Goal: Task Accomplishment & Management: Use online tool/utility

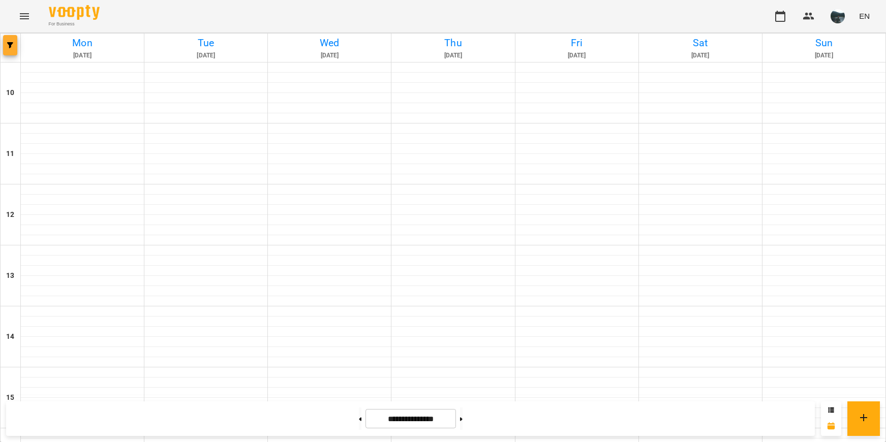
click at [12, 43] on icon "button" at bounding box center [10, 45] width 6 height 6
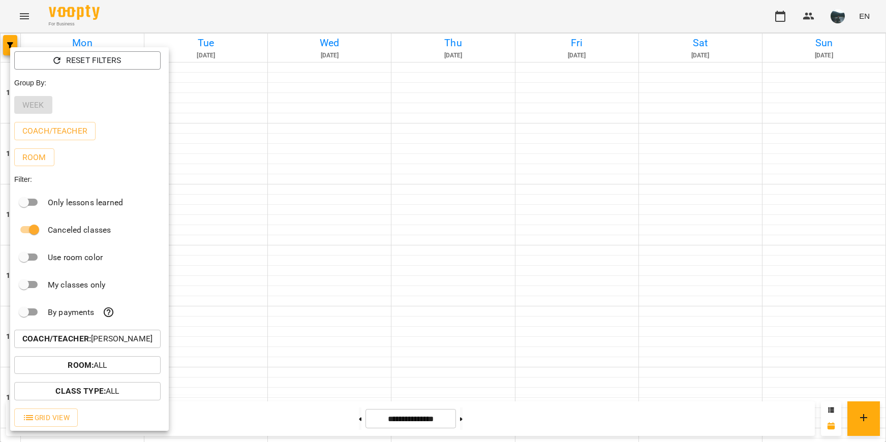
click at [87, 339] on b "Coach/Teacher :" at bounding box center [56, 339] width 69 height 10
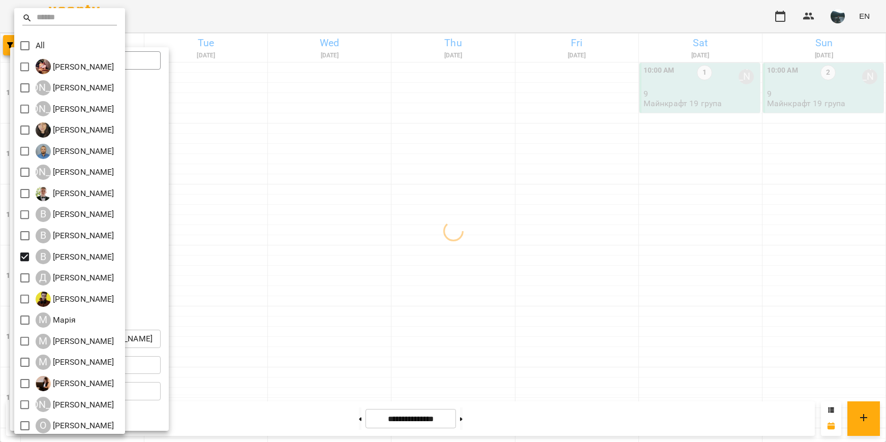
click at [338, 294] on div at bounding box center [443, 221] width 886 height 442
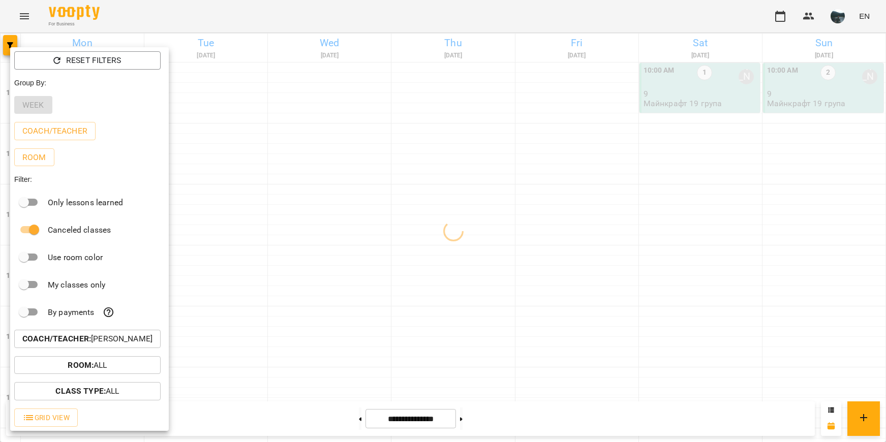
click at [333, 291] on div at bounding box center [443, 221] width 886 height 442
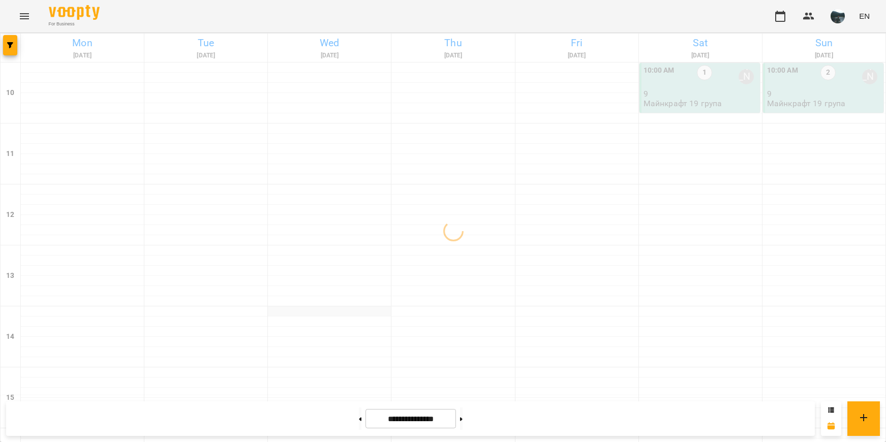
scroll to position [459, 0]
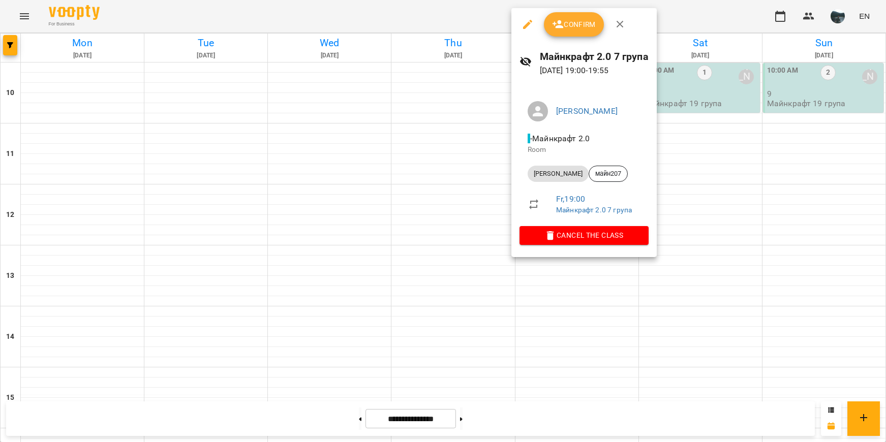
click at [588, 291] on div at bounding box center [443, 221] width 886 height 442
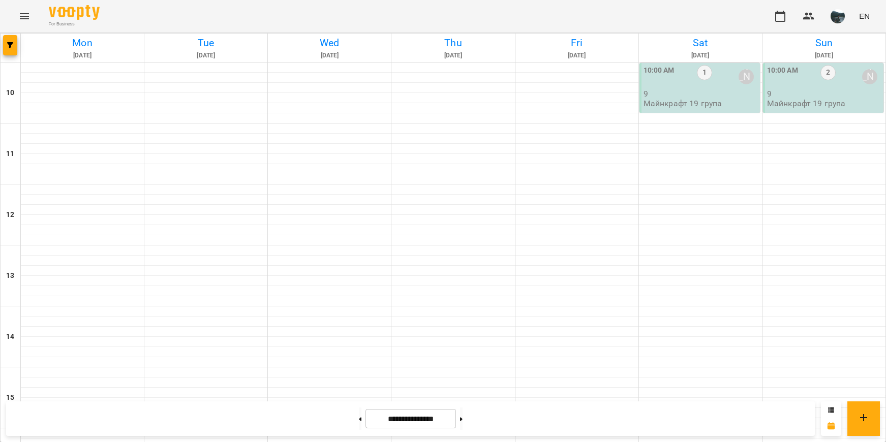
scroll to position [408, 0]
click at [463, 421] on button at bounding box center [461, 419] width 3 height 22
click at [359, 424] on button at bounding box center [360, 419] width 3 height 22
type input "**********"
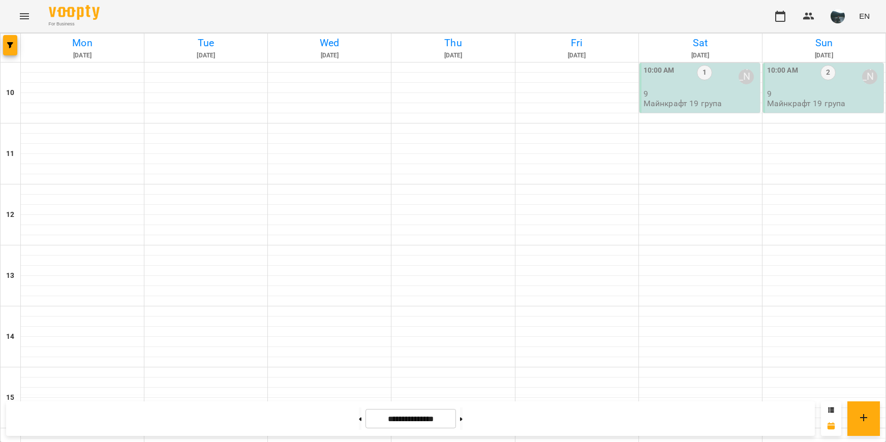
scroll to position [0, 0]
click at [724, 105] on div "10:00 AM 1 [PERSON_NAME] 9 Майнкрафт 19 група" at bounding box center [701, 86] width 114 height 43
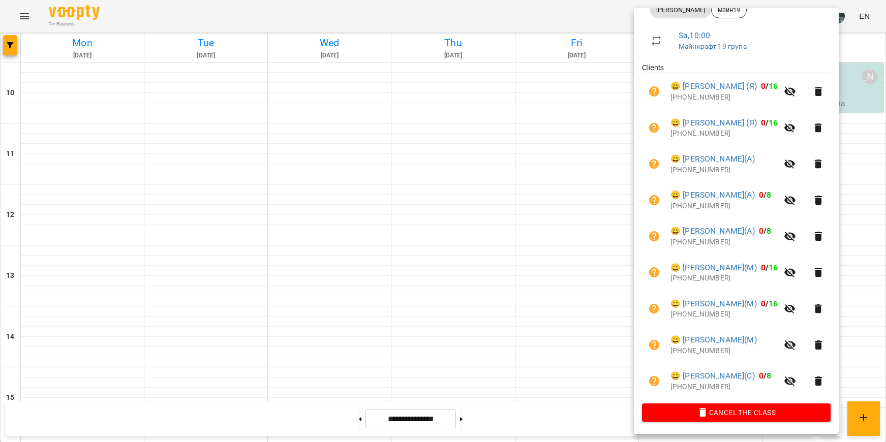
scroll to position [165, 0]
drag, startPoint x: 574, startPoint y: 289, endPoint x: 617, endPoint y: 263, distance: 50.1
click at [574, 289] on div at bounding box center [443, 221] width 886 height 442
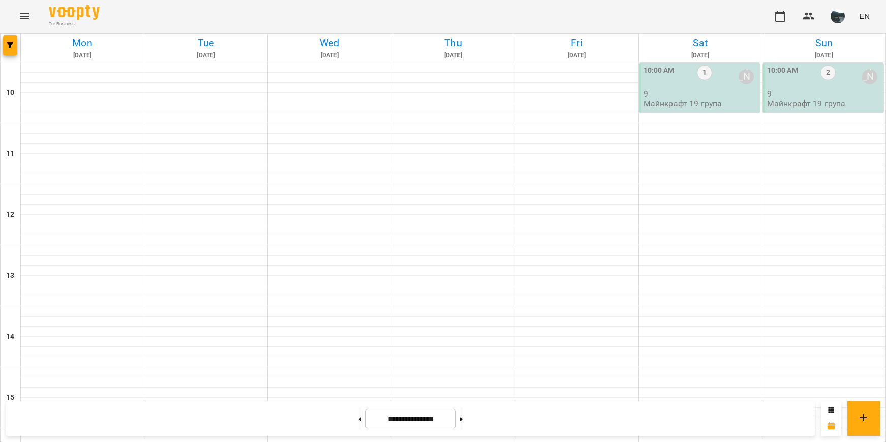
click at [798, 96] on p "9" at bounding box center [824, 93] width 114 height 9
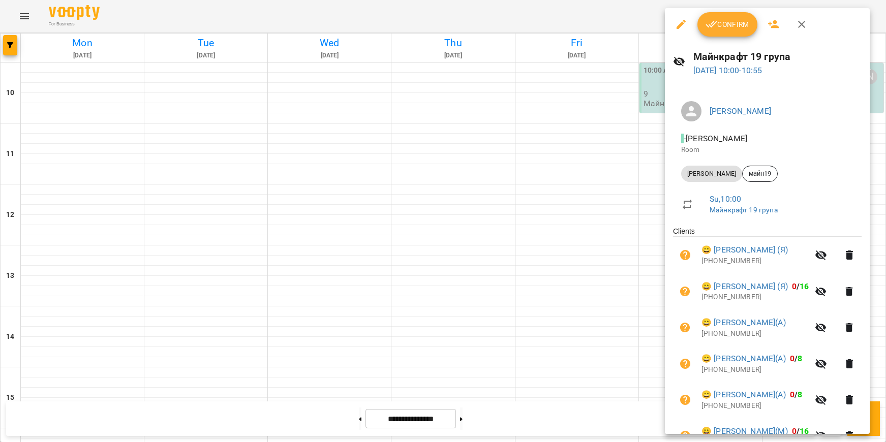
click at [609, 266] on div at bounding box center [443, 221] width 886 height 442
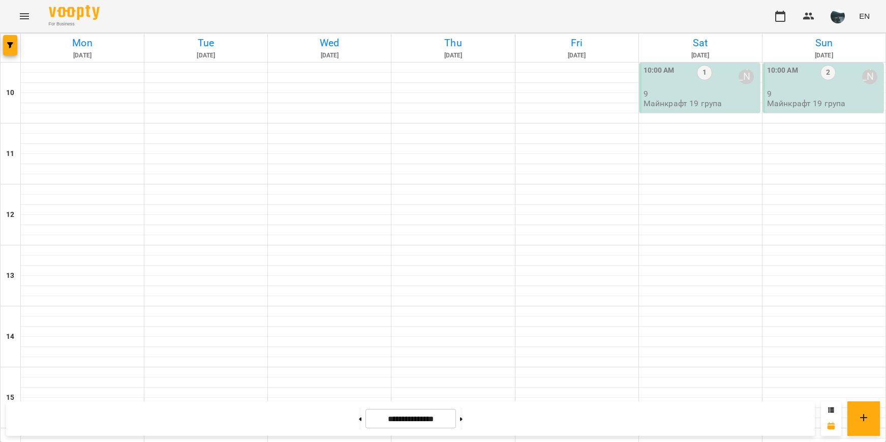
click at [797, 97] on p "9" at bounding box center [824, 93] width 114 height 9
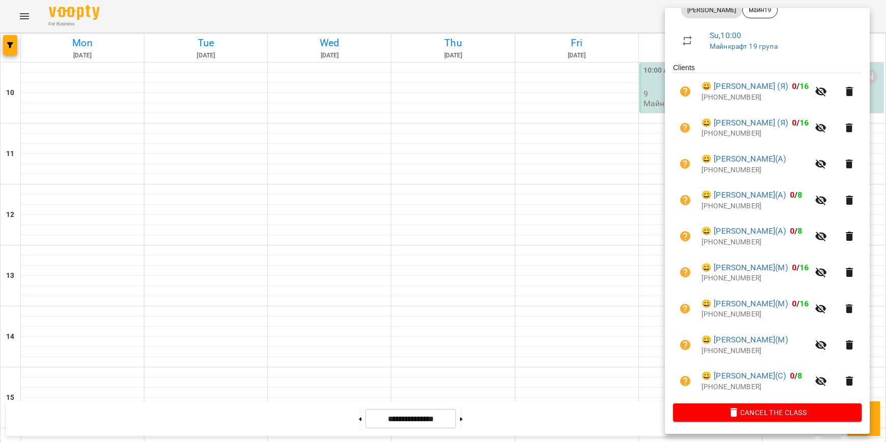
scroll to position [189, 0]
click at [639, 235] on div at bounding box center [443, 221] width 886 height 442
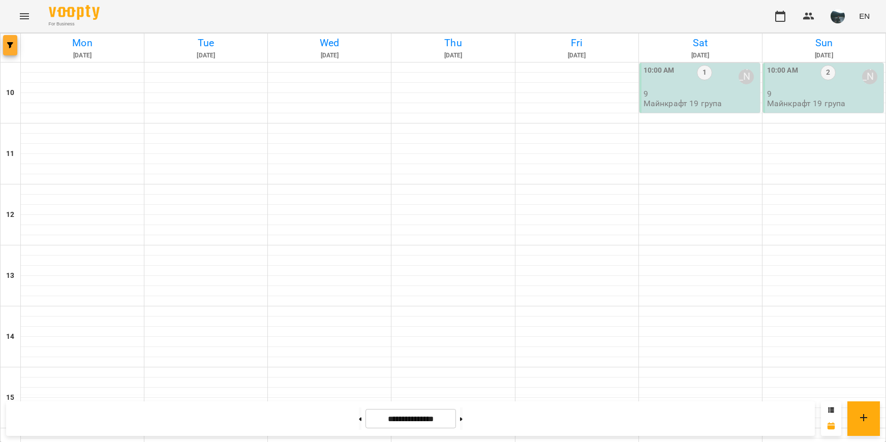
click at [12, 43] on icon "button" at bounding box center [10, 45] width 6 height 6
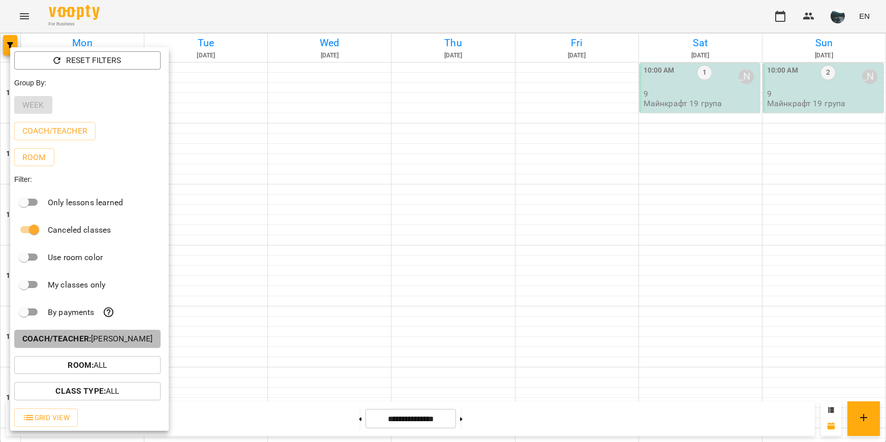
click at [53, 341] on b "Coach/Teacher :" at bounding box center [56, 339] width 69 height 10
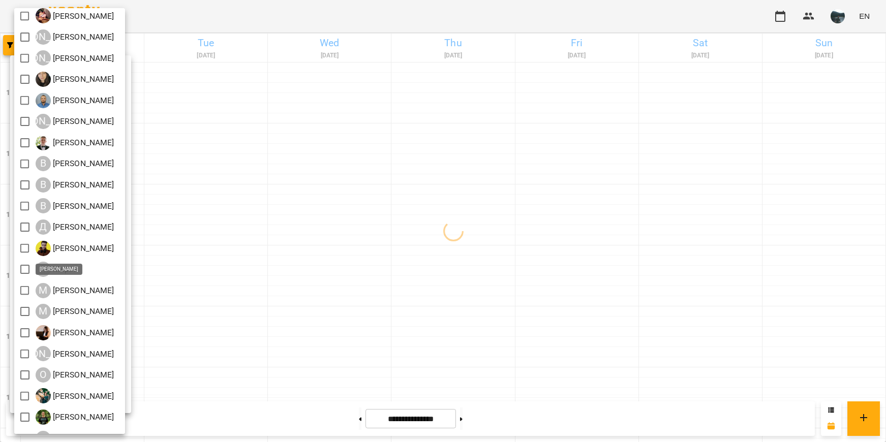
scroll to position [0, 0]
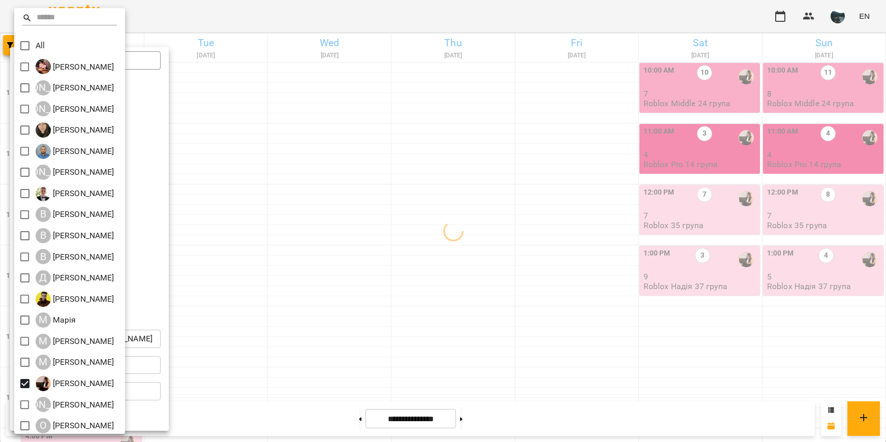
click at [367, 325] on div at bounding box center [443, 221] width 886 height 442
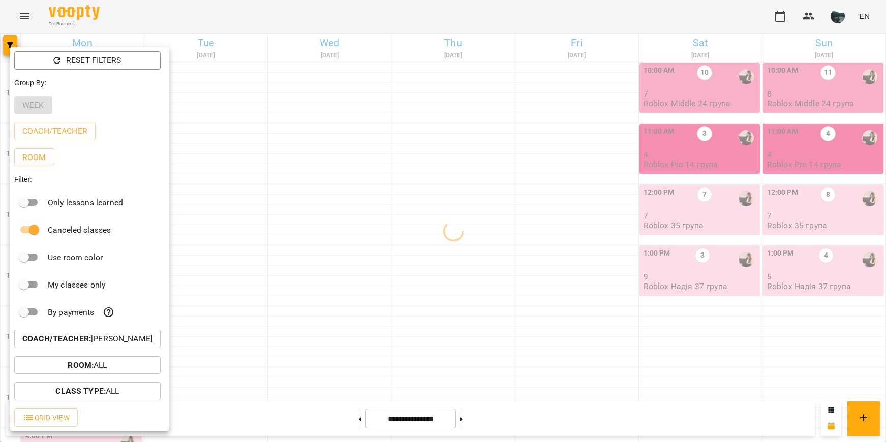
click at [367, 326] on div at bounding box center [443, 221] width 886 height 442
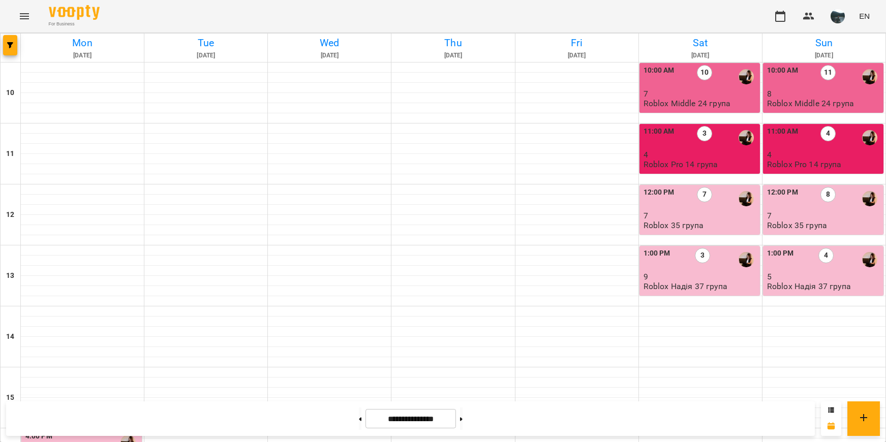
click at [703, 278] on p "9" at bounding box center [701, 277] width 114 height 9
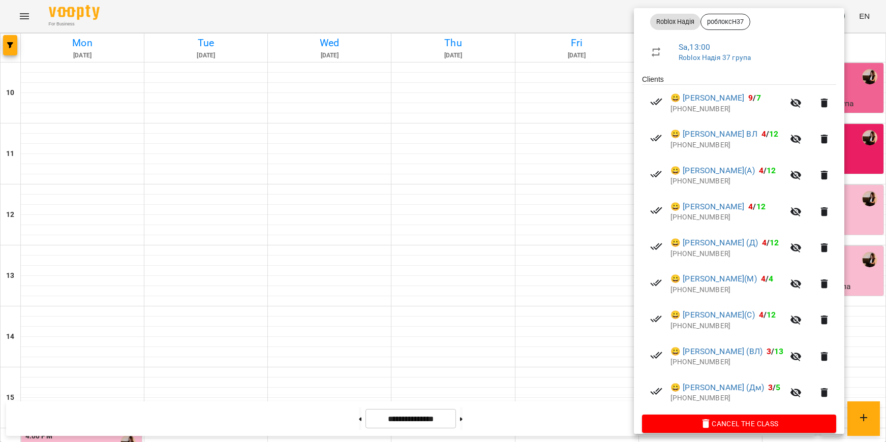
scroll to position [153, 0]
click at [576, 283] on div at bounding box center [443, 221] width 886 height 442
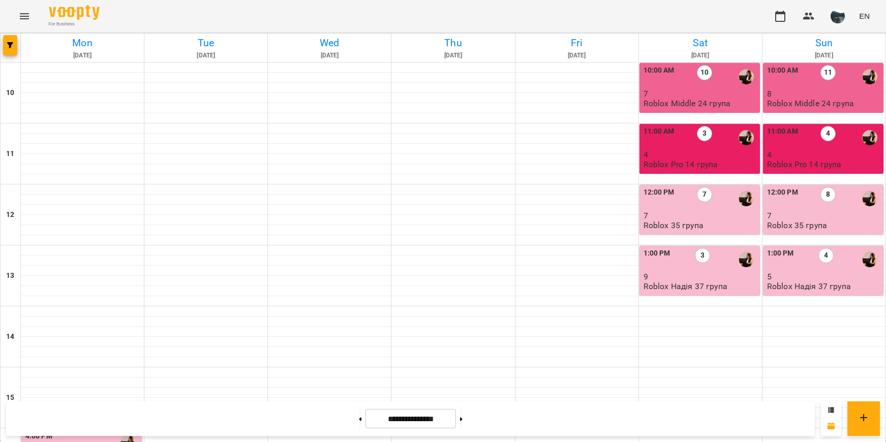
click at [800, 272] on div "1:00 PM 4" at bounding box center [824, 259] width 114 height 23
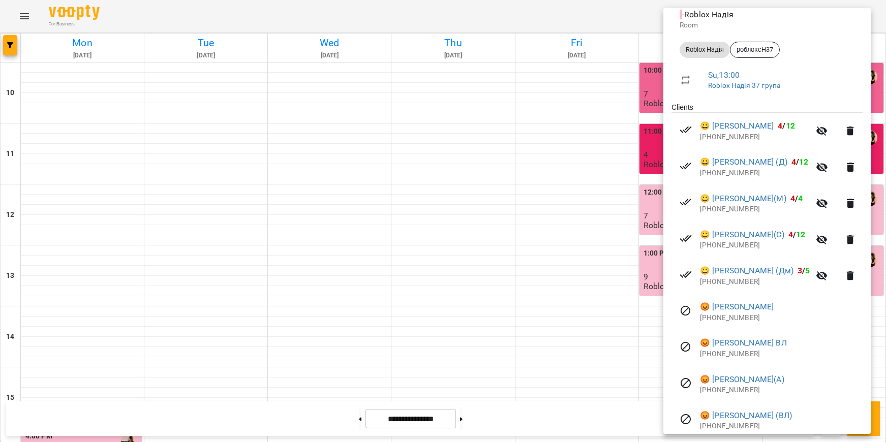
scroll to position [177, 0]
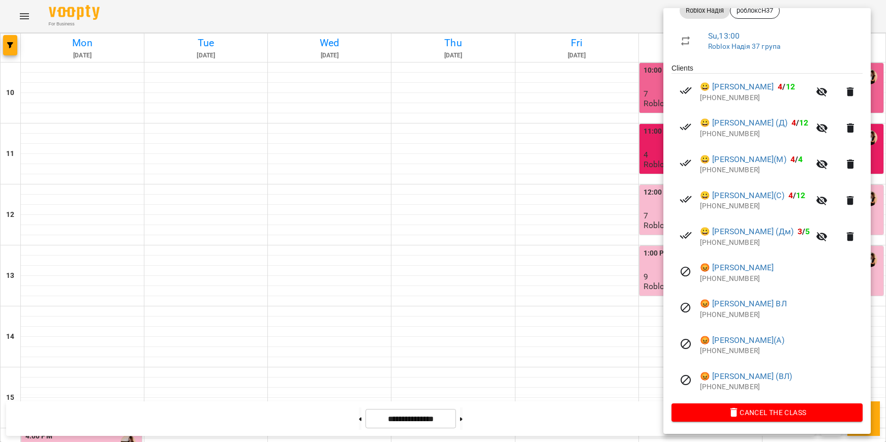
click at [589, 289] on div at bounding box center [443, 221] width 886 height 442
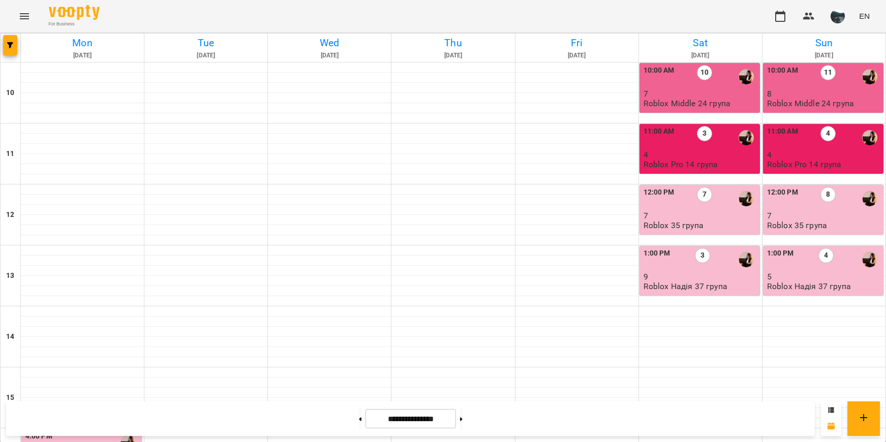
click at [705, 277] on p "9" at bounding box center [701, 277] width 114 height 9
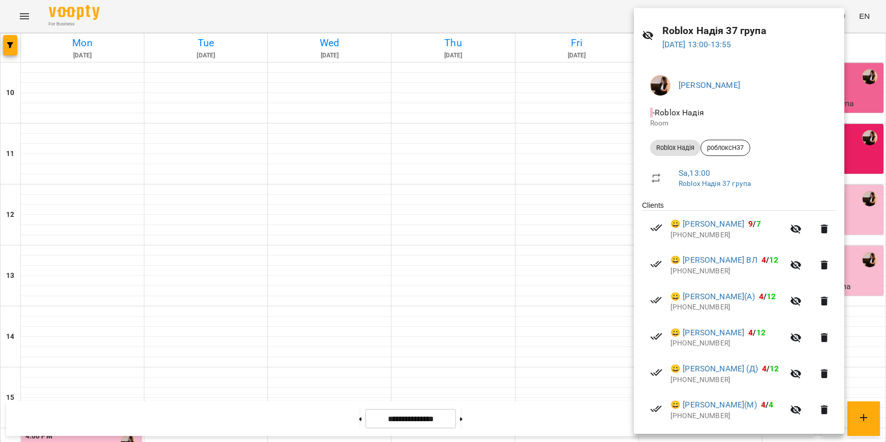
scroll to position [51, 0]
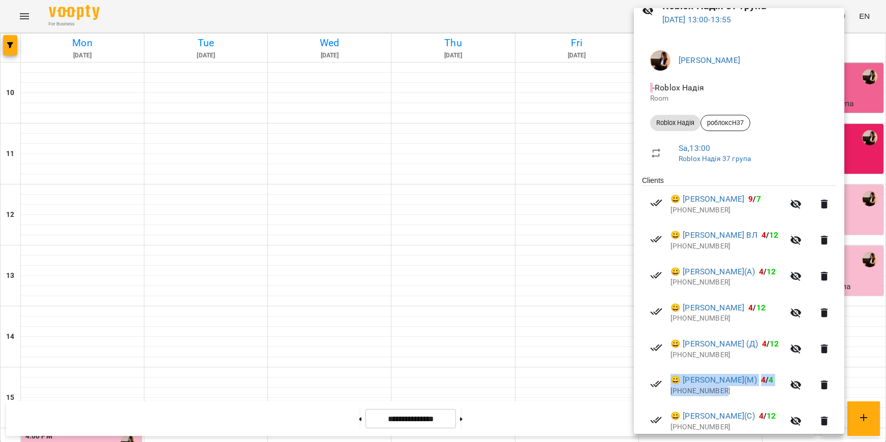
drag, startPoint x: 732, startPoint y: 397, endPoint x: 652, endPoint y: 378, distance: 81.5
click at [652, 378] on li "😀 [PERSON_NAME](М) 4 / 4 [PHONE_NUMBER]" at bounding box center [739, 385] width 194 height 36
copy div "😀 [PERSON_NAME](М) 4 / 4 [PHONE_NUMBER]"
click at [616, 315] on div at bounding box center [443, 221] width 886 height 442
